Goal: Task Accomplishment & Management: Complete application form

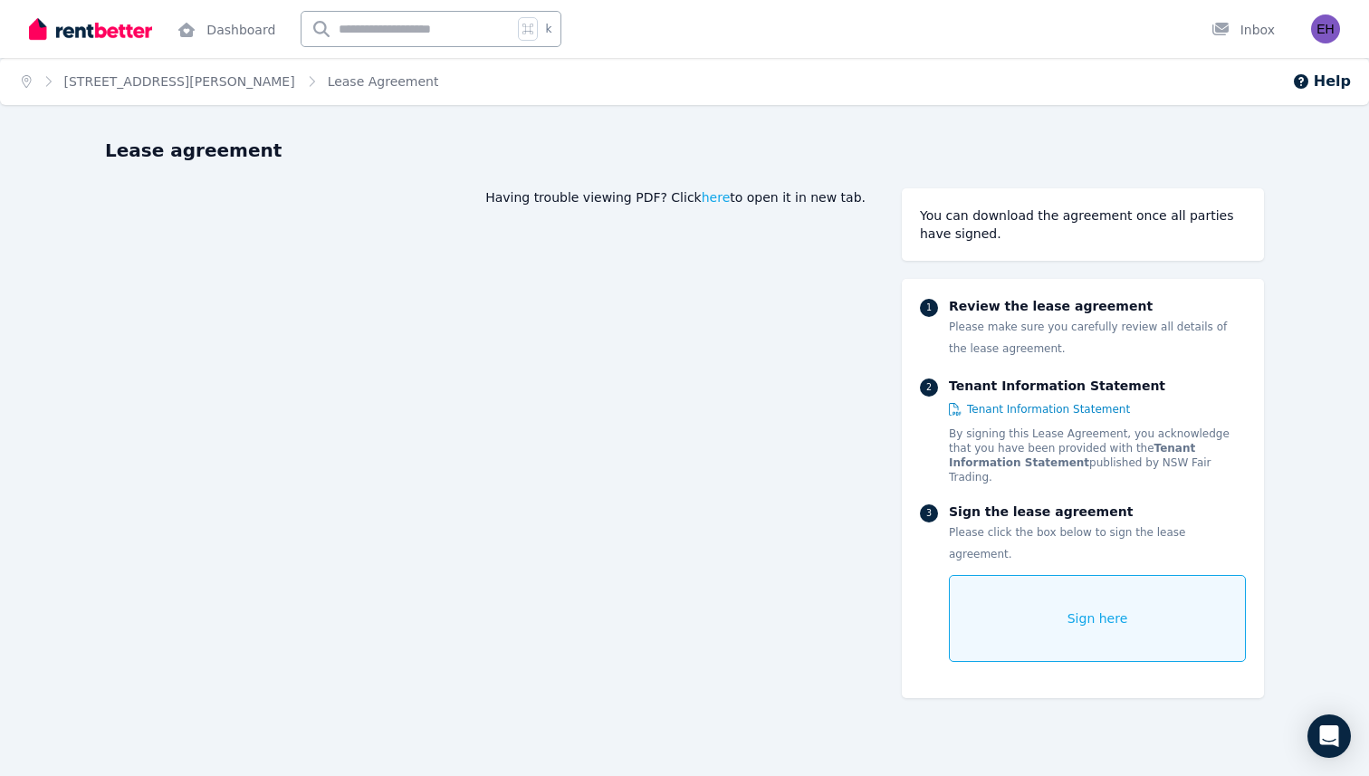
click at [92, 33] on img at bounding box center [90, 28] width 123 height 27
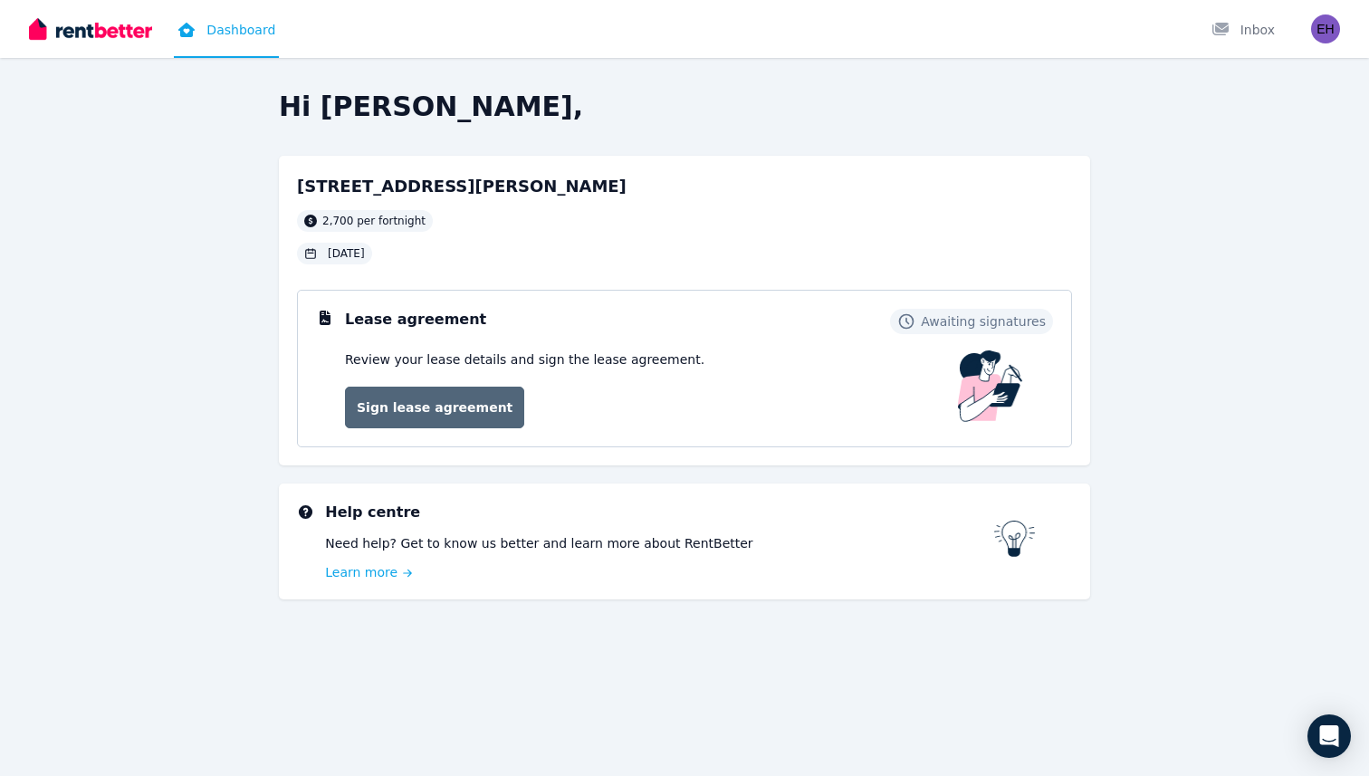
click at [412, 413] on link "Sign lease agreement" at bounding box center [434, 408] width 179 height 42
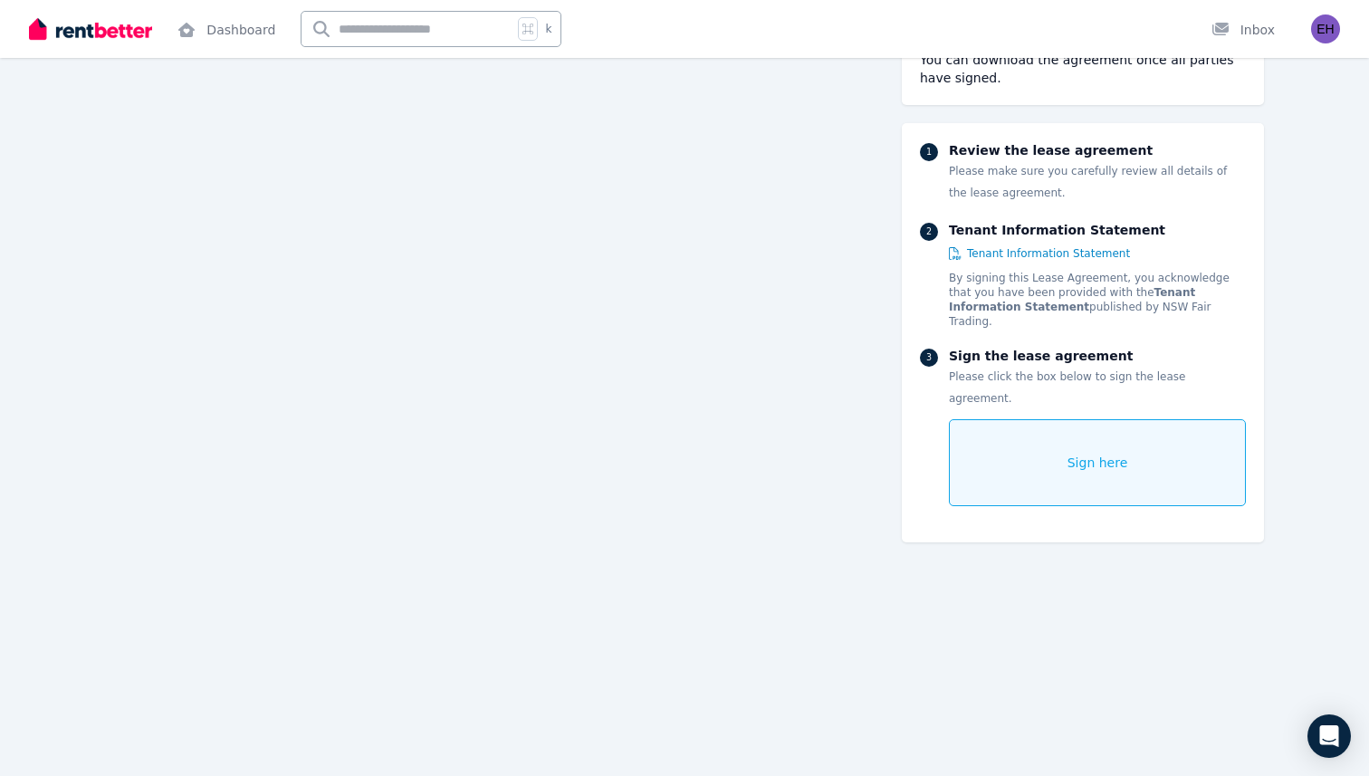
scroll to position [249, 0]
click at [948, 496] on div "1 Review the lease agreement Please make sure you carefully review all details …" at bounding box center [1083, 332] width 362 height 419
click at [1089, 454] on span "Sign here" at bounding box center [1098, 463] width 61 height 18
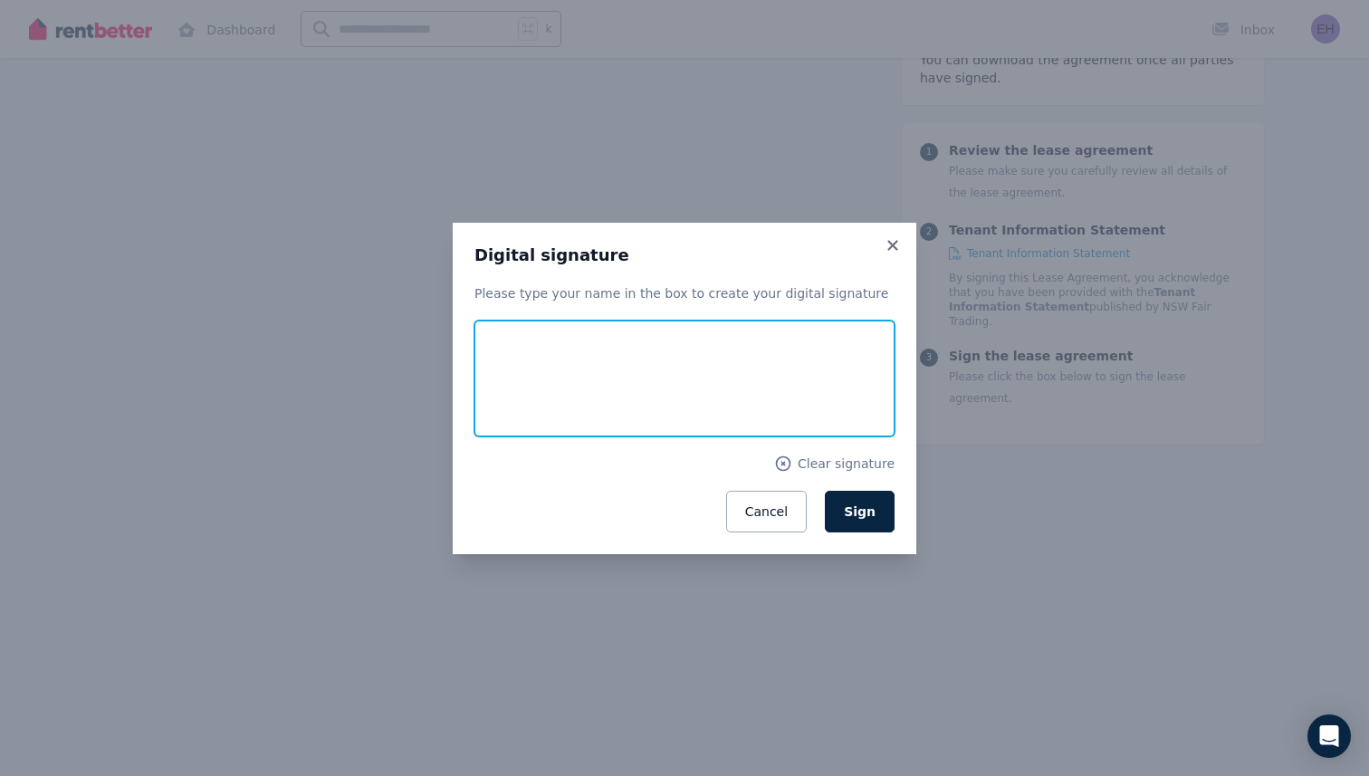
click at [823, 380] on input "text" at bounding box center [685, 379] width 420 height 116
type input "**********"
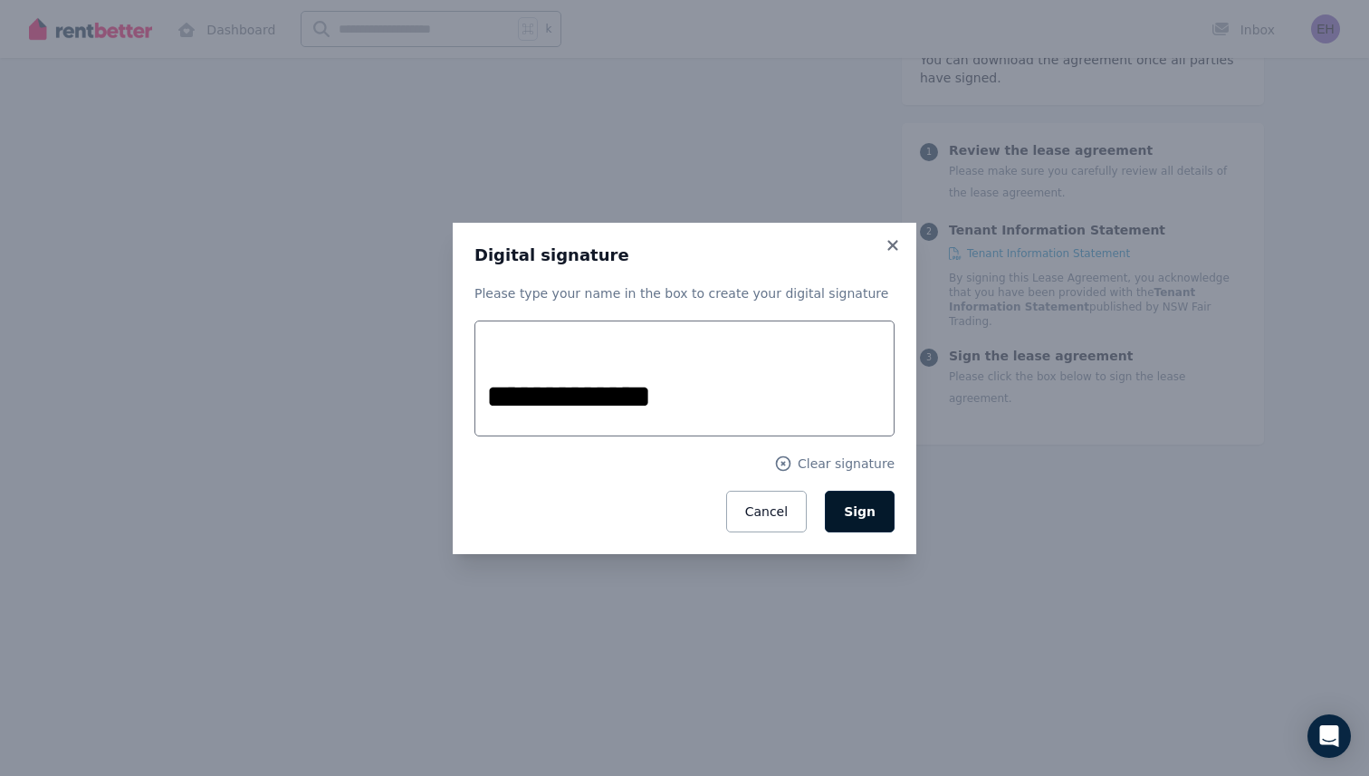
click at [877, 513] on button "Sign" at bounding box center [860, 512] width 70 height 42
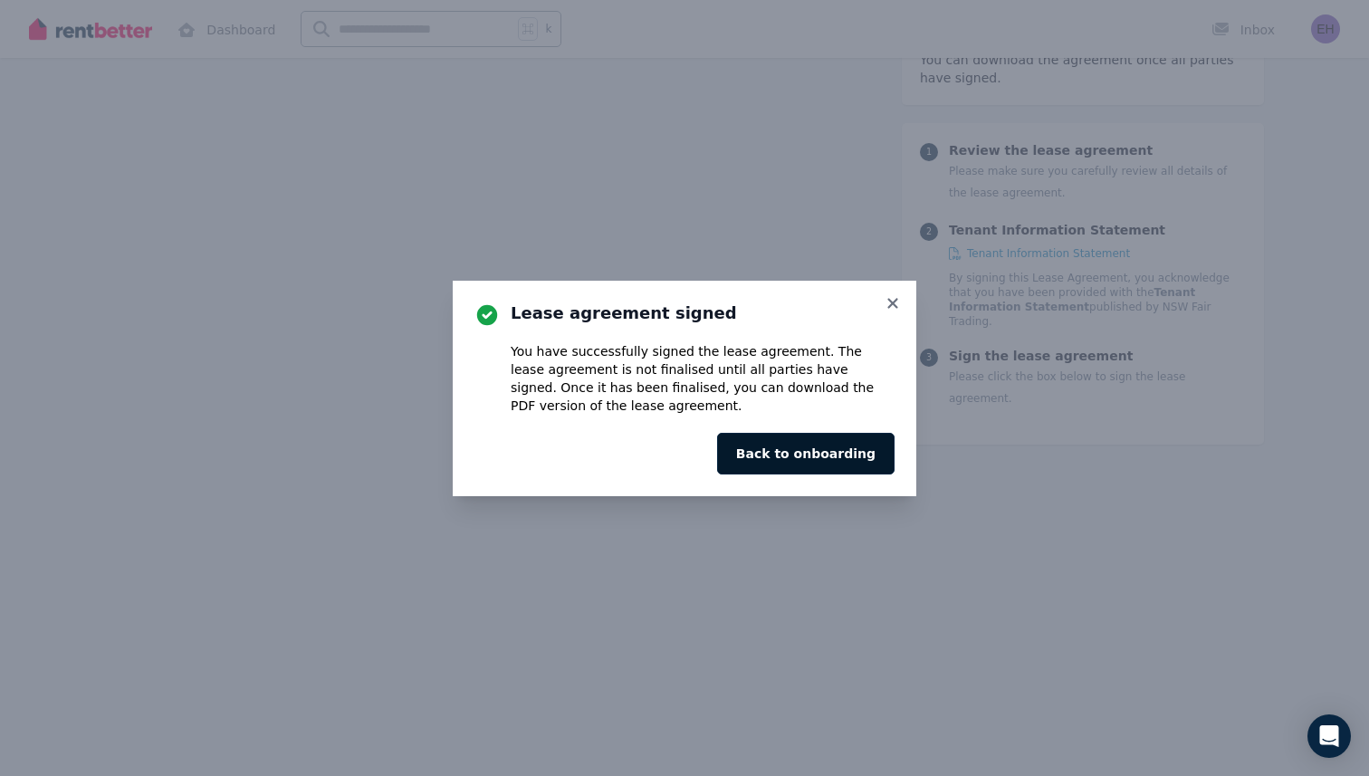
click at [843, 466] on button "Back to onboarding" at bounding box center [806, 454] width 178 height 42
